Goal: Find specific page/section: Find specific page/section

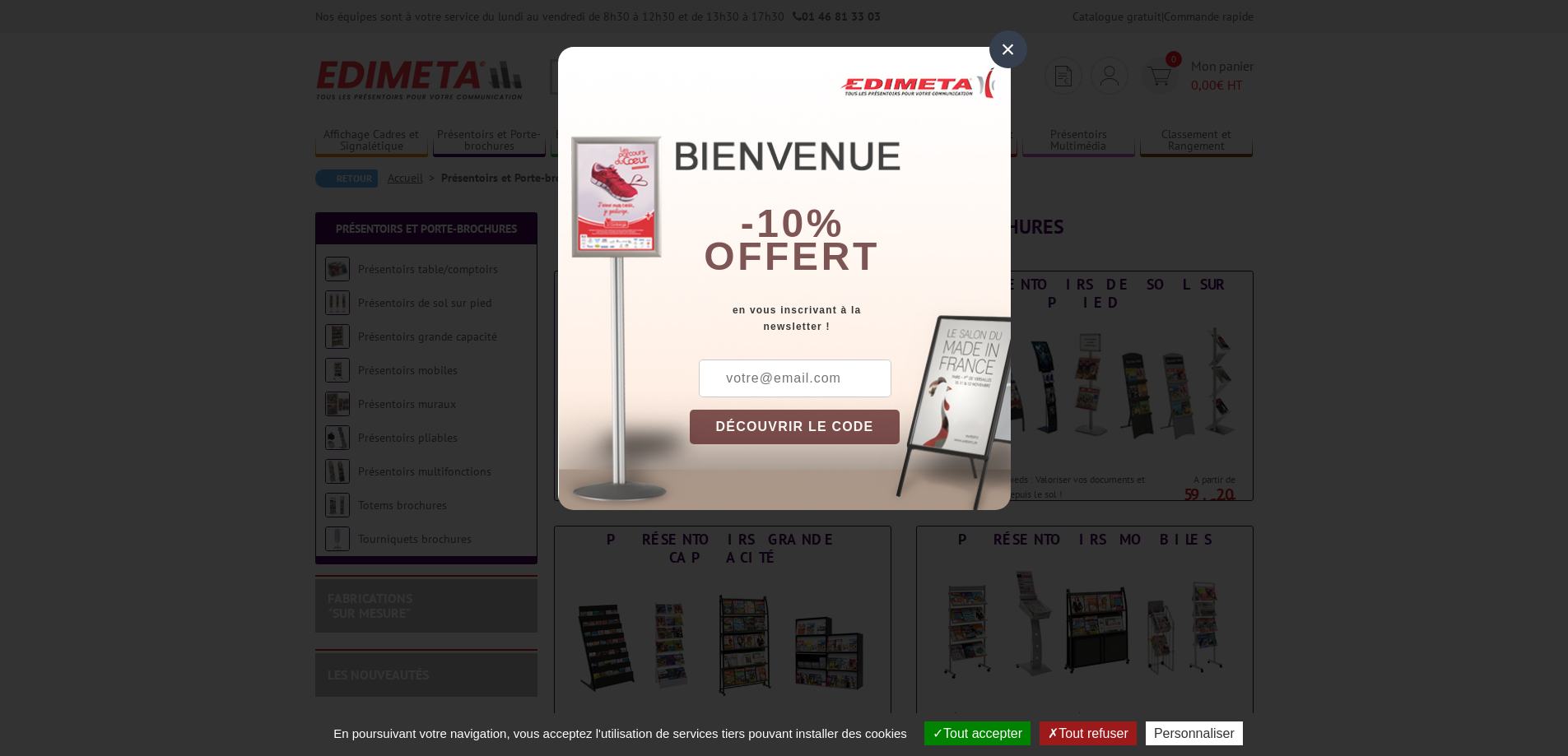
click at [1368, 474] on div "× -10% offert en vous inscrivant à la newsletter ! DÉCOUVRIR LE CODE Copier le …" at bounding box center [784, 267] width 1568 height 535
click at [1005, 49] on div "×" at bounding box center [1008, 49] width 38 height 38
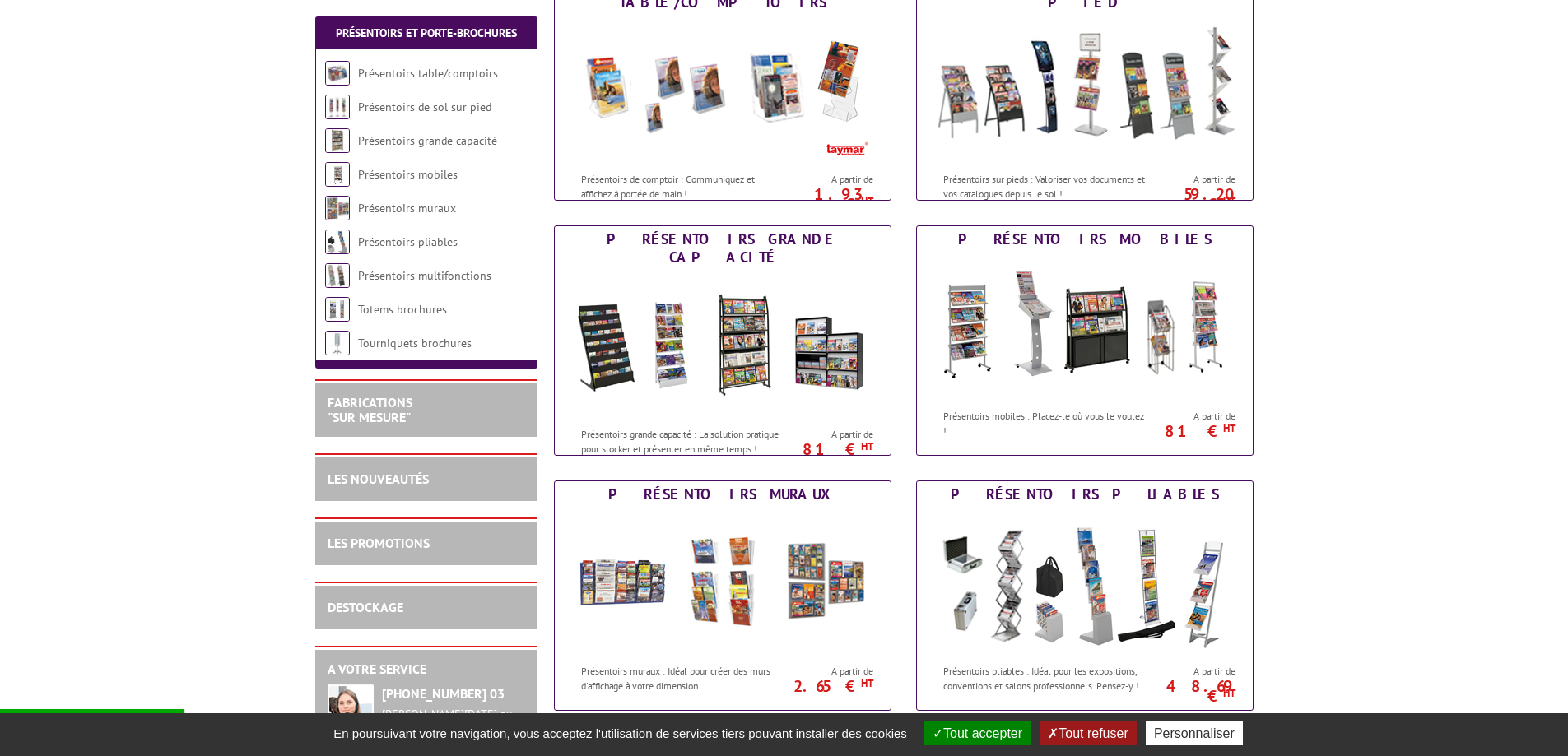
scroll to position [329, 0]
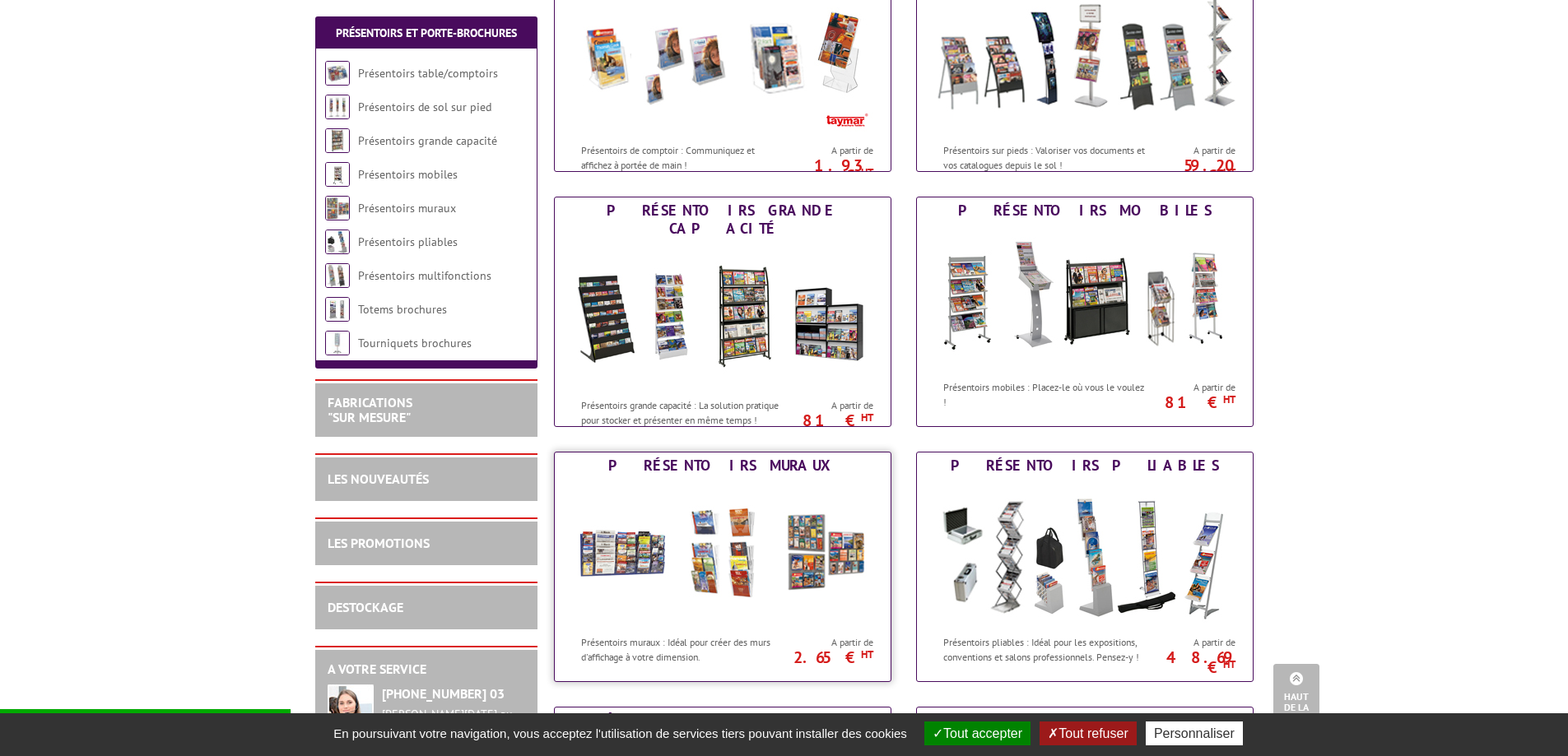
click at [764, 467] on div "Présentoirs muraux" at bounding box center [722, 466] width 327 height 18
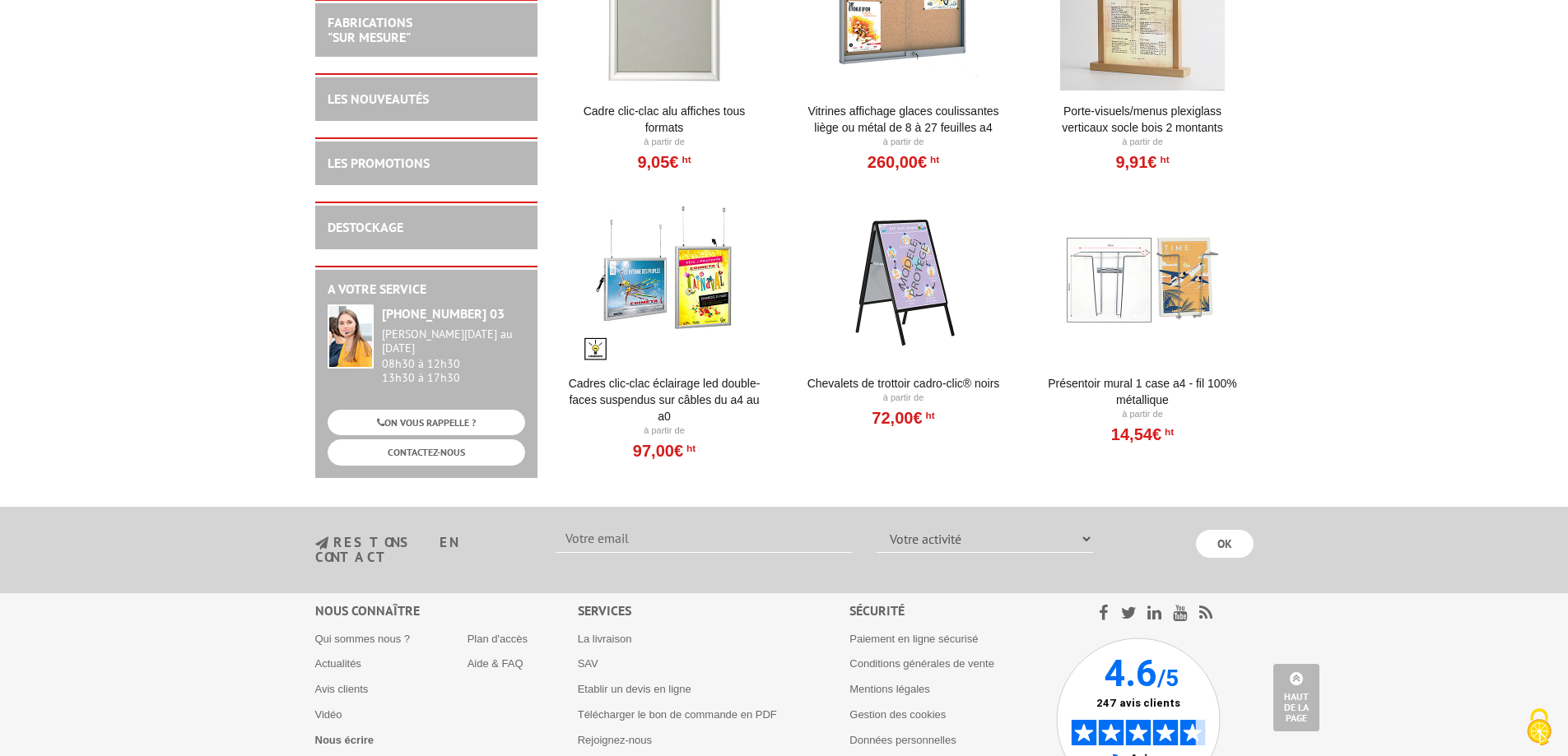
scroll to position [1975, 0]
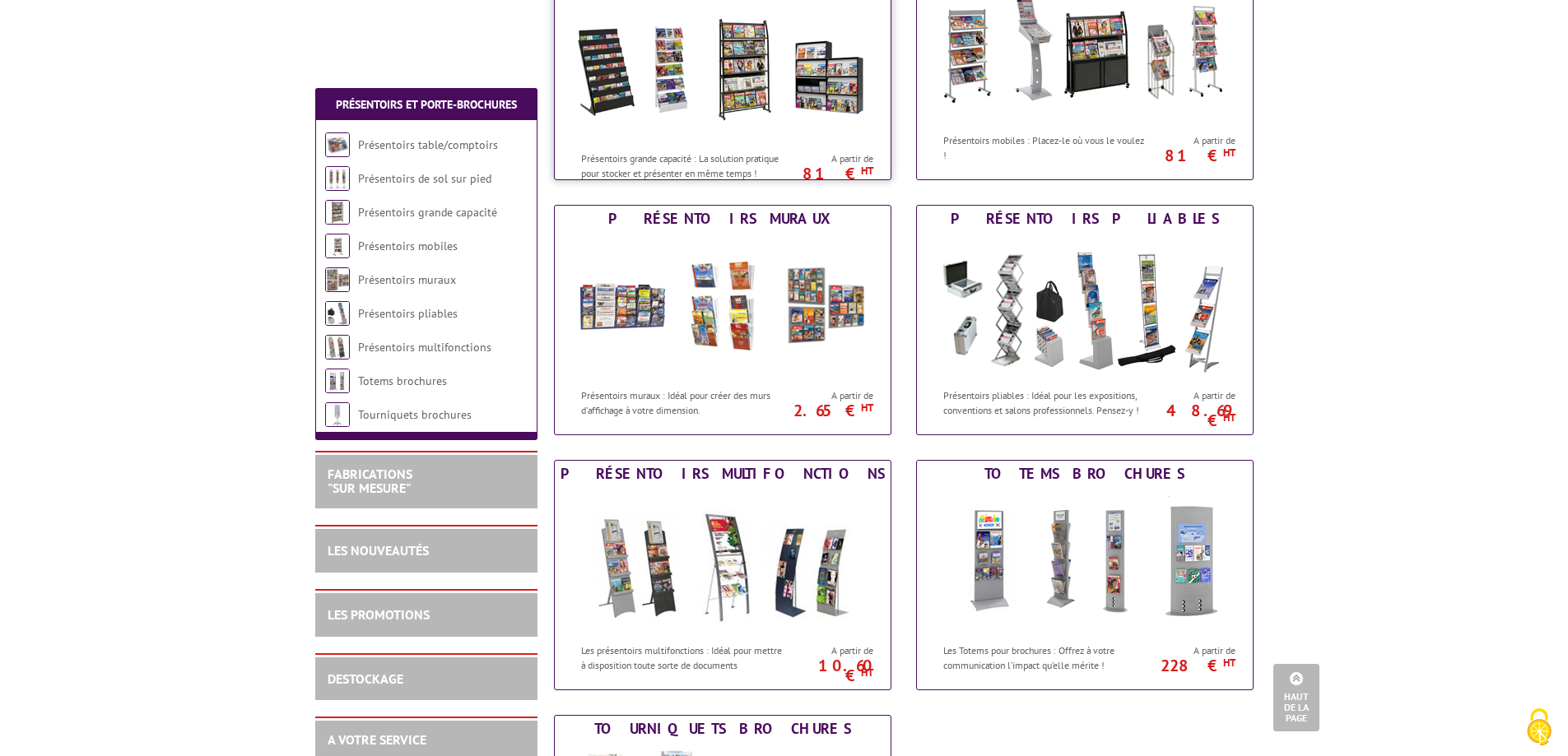
scroll to position [905, 0]
